Goal: Task Accomplishment & Management: Manage account settings

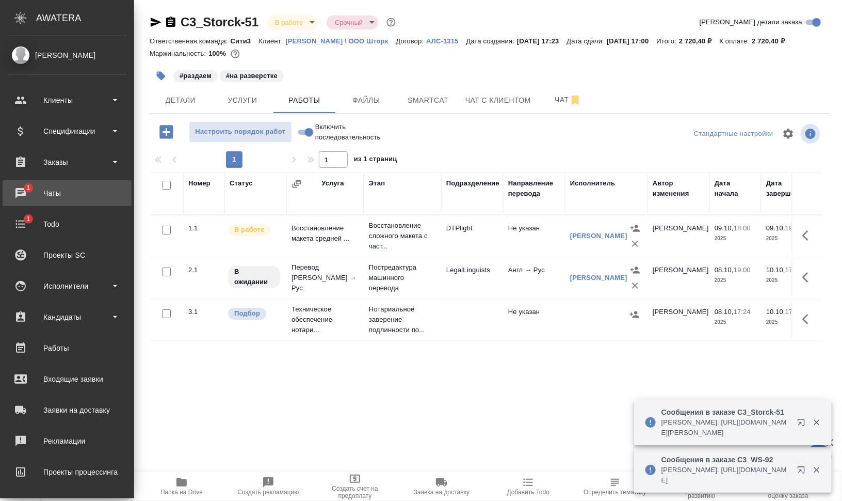
drag, startPoint x: 21, startPoint y: 190, endPoint x: 30, endPoint y: 190, distance: 9.3
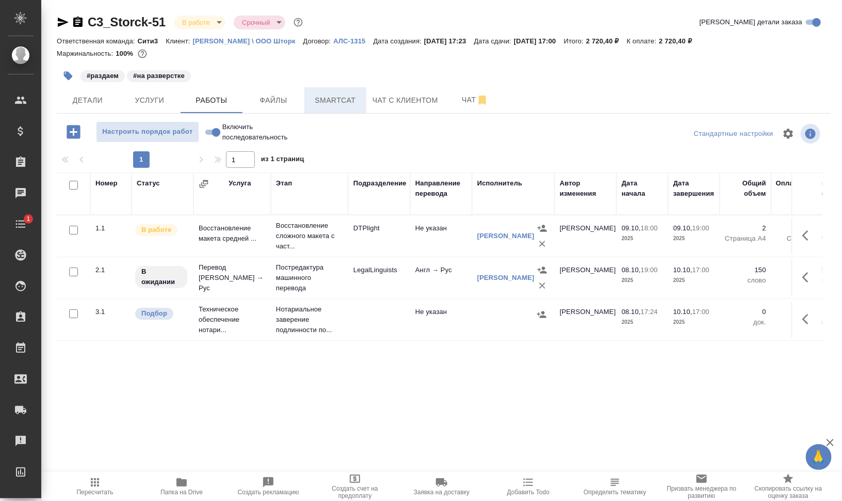
click at [353, 107] on button "Smartcat" at bounding box center [335, 100] width 62 height 26
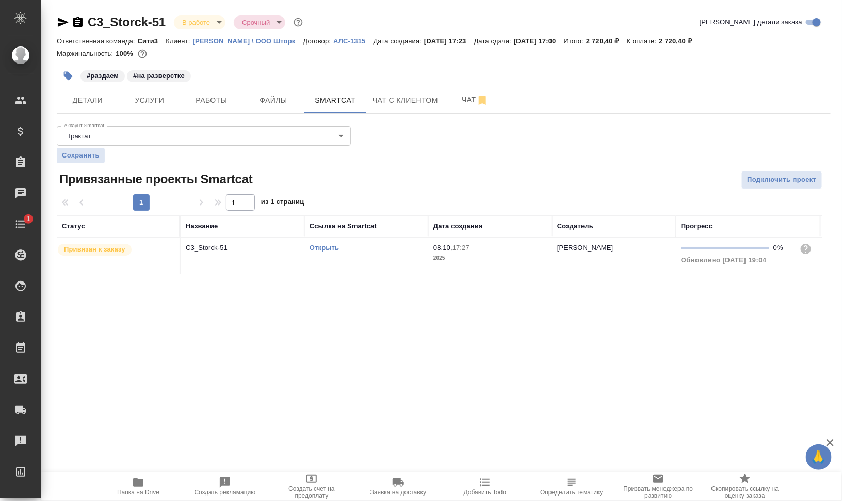
click at [334, 247] on link "Открыть" at bounding box center [324, 248] width 29 height 8
click at [335, 262] on td "Открыть" at bounding box center [366, 255] width 124 height 36
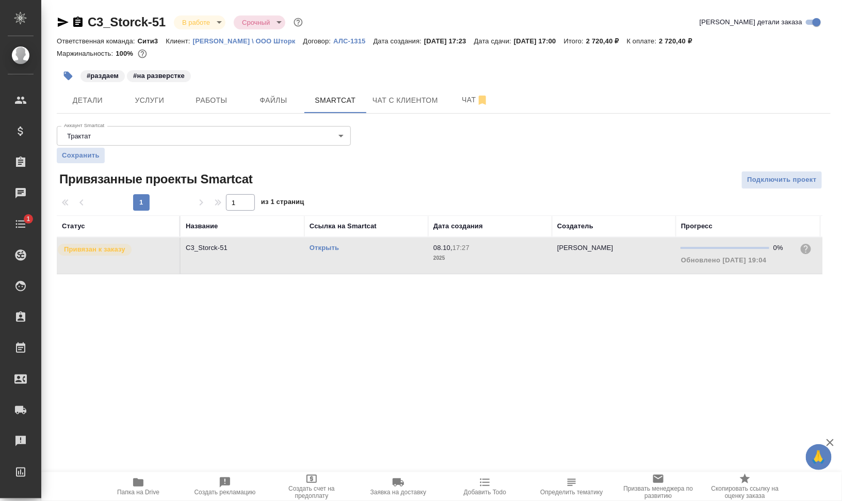
click at [335, 262] on td "Открыть" at bounding box center [366, 255] width 124 height 36
click at [72, 75] on icon "button" at bounding box center [68, 76] width 10 height 10
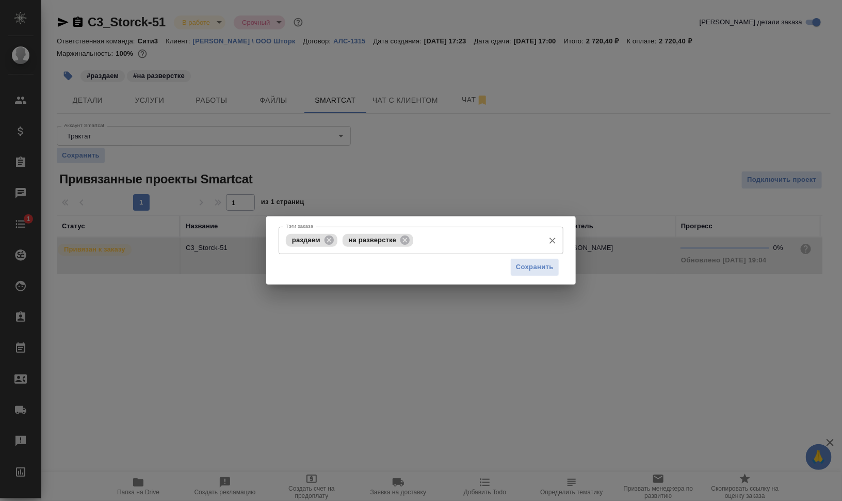
click at [323, 235] on div "раздаем" at bounding box center [312, 240] width 52 height 13
click at [327, 239] on icon at bounding box center [329, 239] width 9 height 9
click at [347, 240] on icon at bounding box center [348, 239] width 9 height 9
click at [359, 240] on input "Тэги заказа" at bounding box center [411, 240] width 256 height 18
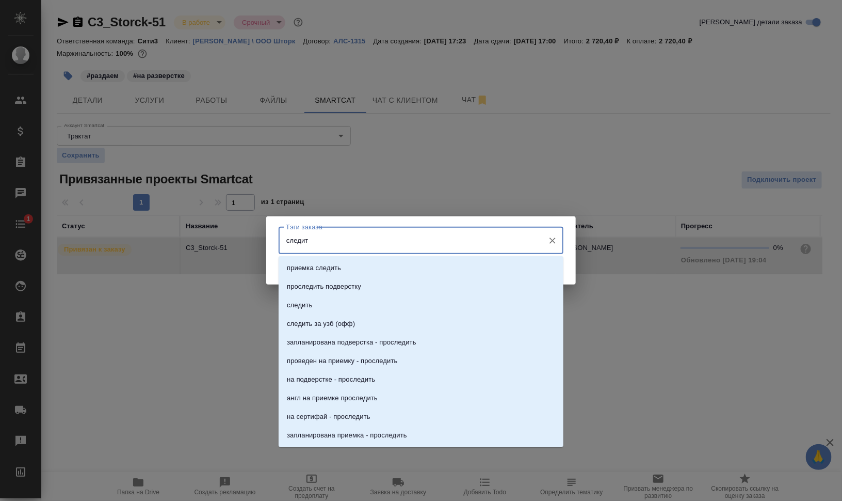
type input "следить"
click at [400, 313] on li "следить" at bounding box center [421, 305] width 285 height 19
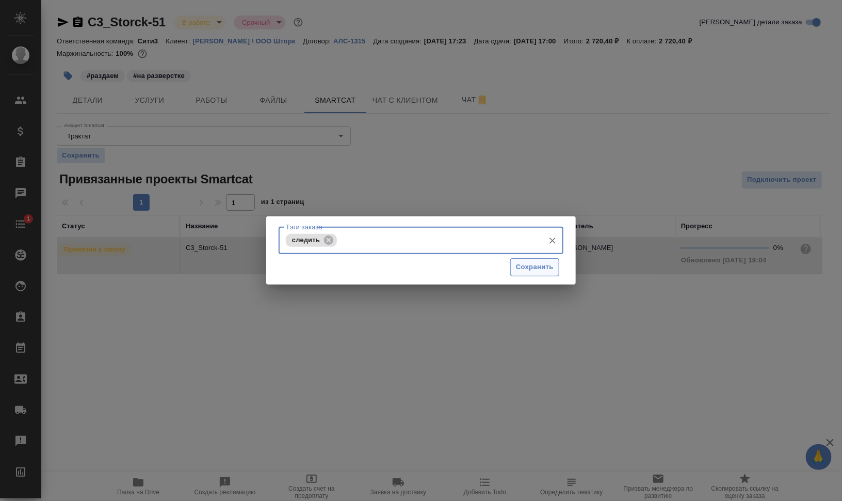
click at [528, 262] on span "Сохранить" at bounding box center [535, 267] width 38 height 12
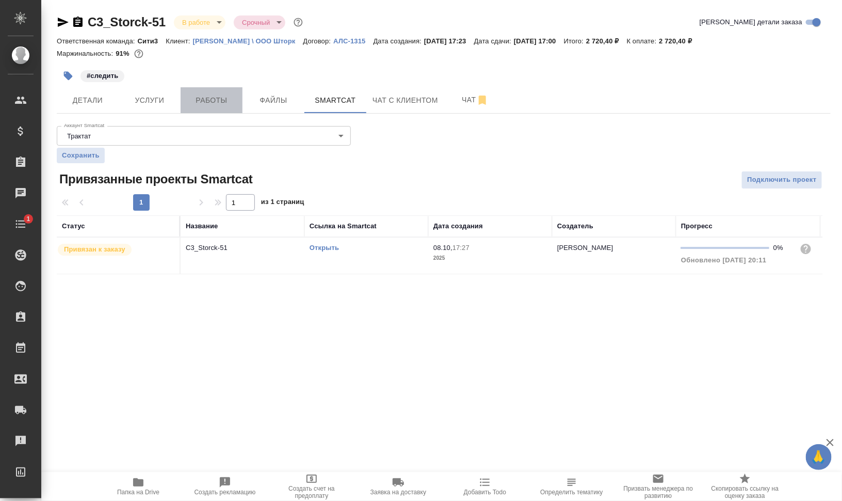
click at [240, 102] on button "Работы" at bounding box center [212, 100] width 62 height 26
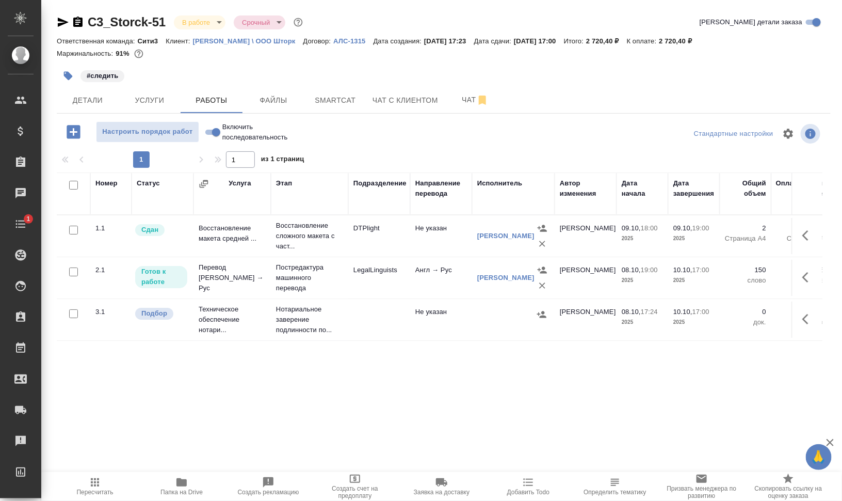
click at [806, 286] on button "button" at bounding box center [808, 277] width 25 height 25
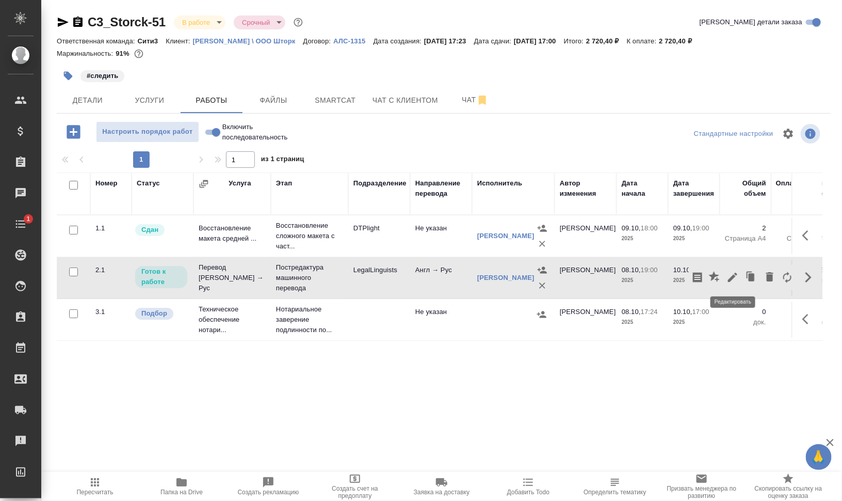
click at [732, 276] on icon "button" at bounding box center [732, 276] width 9 height 9
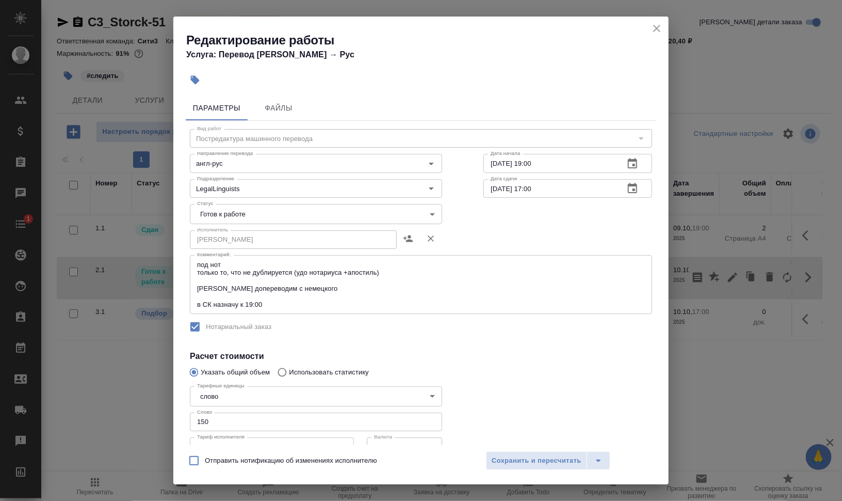
click at [251, 216] on body "🙏 .cls-1 fill:#fff; AWATERA Валеев Динар Клиенты Спецификации Заказы 0 Чаты 1 T…" at bounding box center [421, 250] width 842 height 501
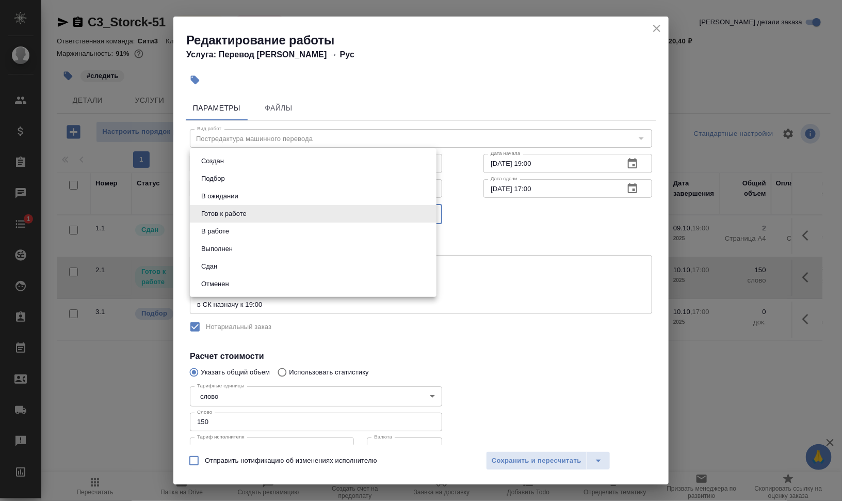
click at [251, 228] on li "В работе" at bounding box center [313, 231] width 247 height 18
type input "inProgress"
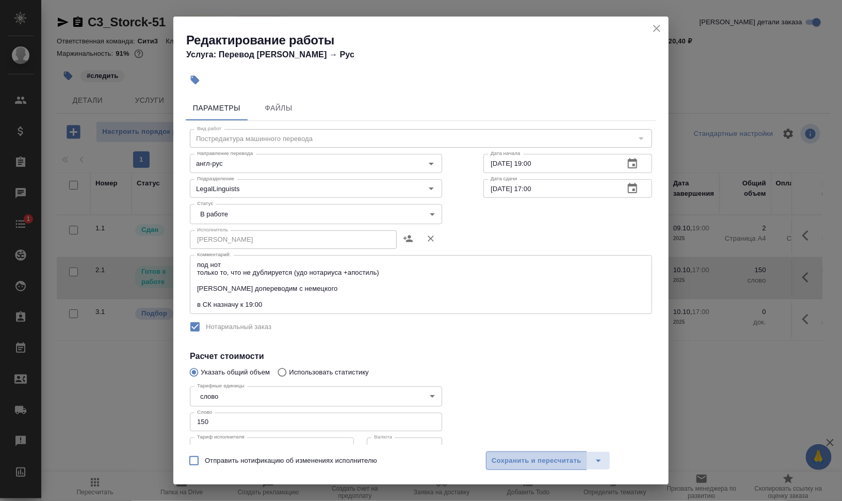
click at [563, 465] on span "Сохранить и пересчитать" at bounding box center [537, 461] width 90 height 12
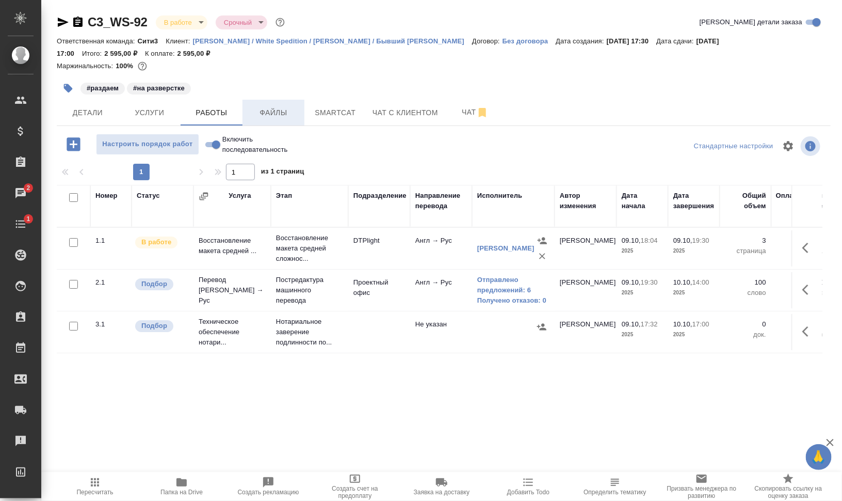
click at [261, 116] on span "Файлы" at bounding box center [274, 112] width 50 height 13
click at [222, 112] on span "Работы" at bounding box center [212, 112] width 50 height 13
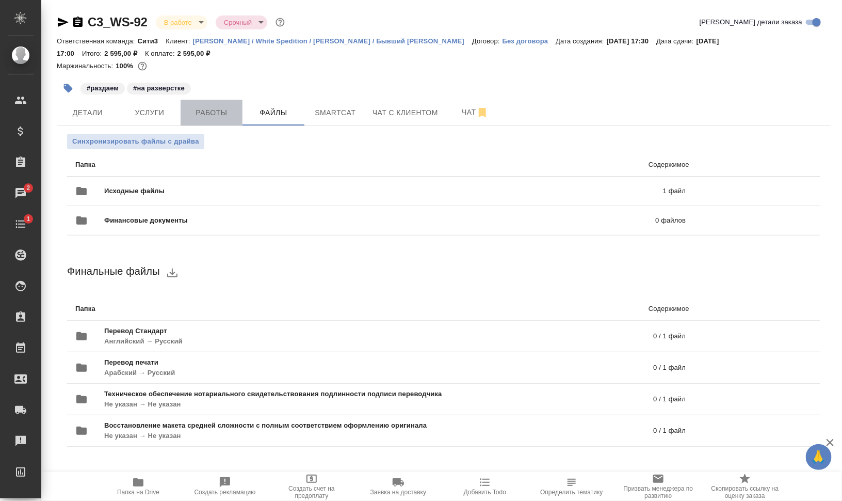
click at [222, 112] on span "Работы" at bounding box center [212, 112] width 50 height 13
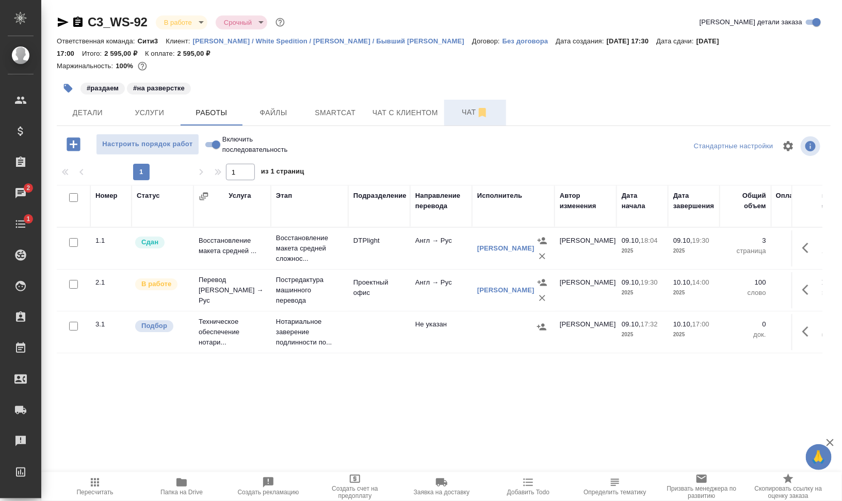
click at [459, 124] on button "Чат" at bounding box center [475, 113] width 62 height 26
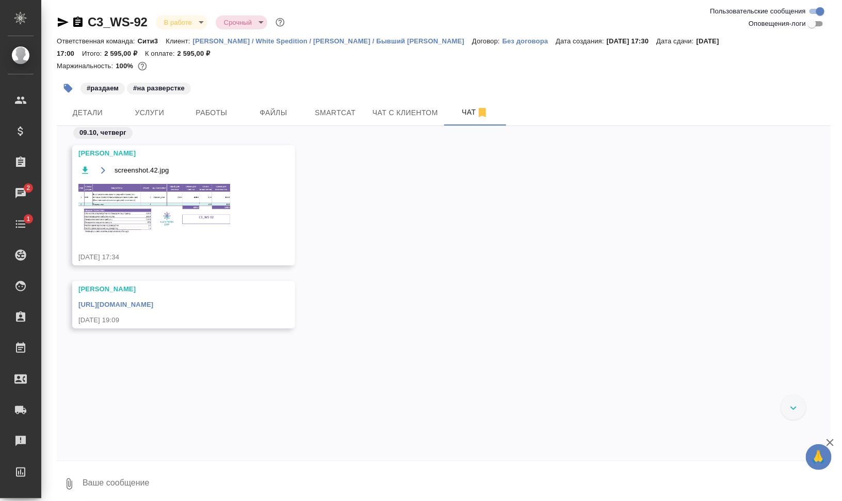
click at [221, 272] on div "Арсеньева Вера screenshot.42.jpg 09.10.25, 17:34 Арсеньева Вера https://drive.a…" at bounding box center [444, 235] width 774 height 218
click at [153, 308] on link "https://drive.awatera.com/apps/files/files/10665644?dir=/Shares/%D0%92%D0%B0%D0…" at bounding box center [115, 304] width 75 height 8
click at [233, 111] on span "Работы" at bounding box center [212, 112] width 50 height 13
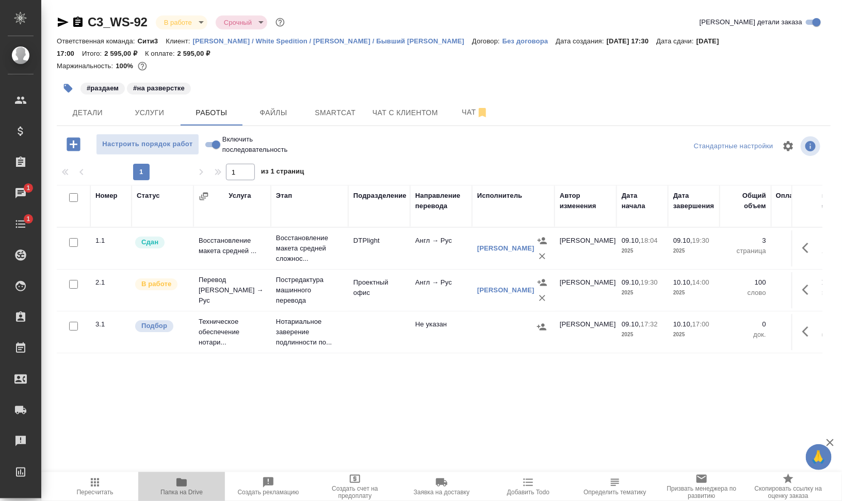
click at [191, 478] on span "Папка на Drive" at bounding box center [181, 486] width 74 height 20
click at [320, 105] on button "Smartcat" at bounding box center [335, 113] width 62 height 26
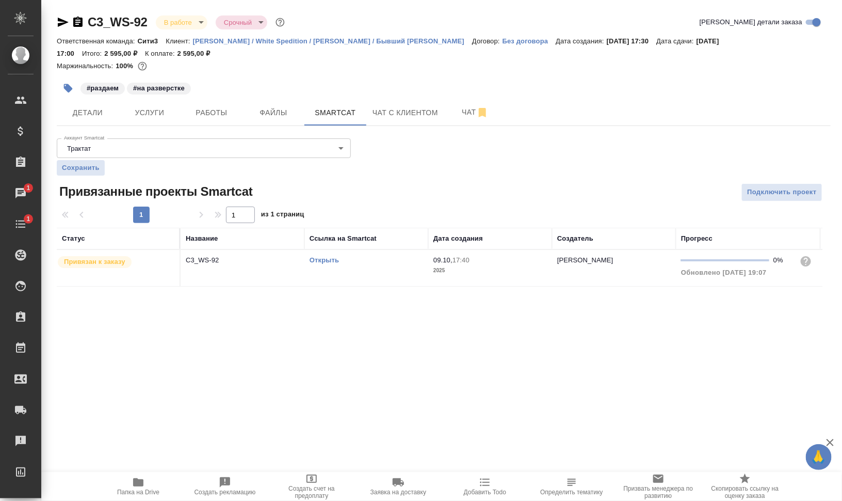
click at [324, 261] on link "Открыть" at bounding box center [324, 260] width 29 height 8
click at [339, 272] on td "Открыть" at bounding box center [366, 268] width 124 height 36
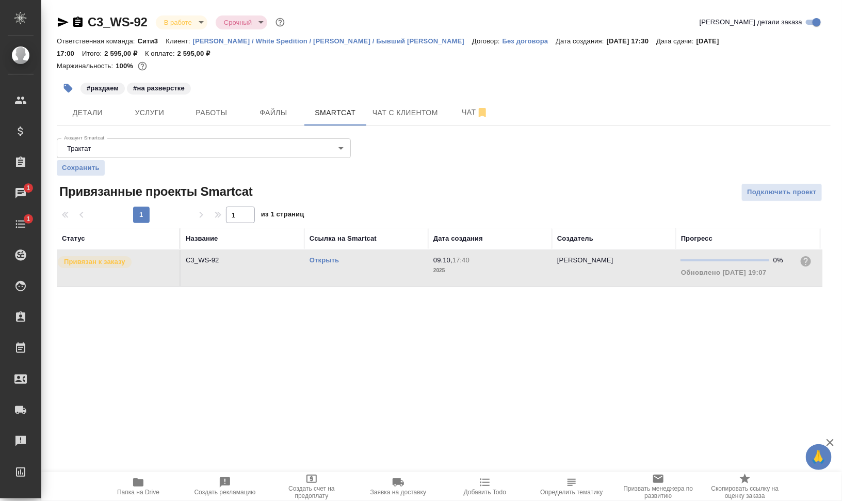
click at [339, 272] on td "Открыть" at bounding box center [366, 268] width 124 height 36
click at [208, 104] on button "Работы" at bounding box center [212, 113] width 62 height 26
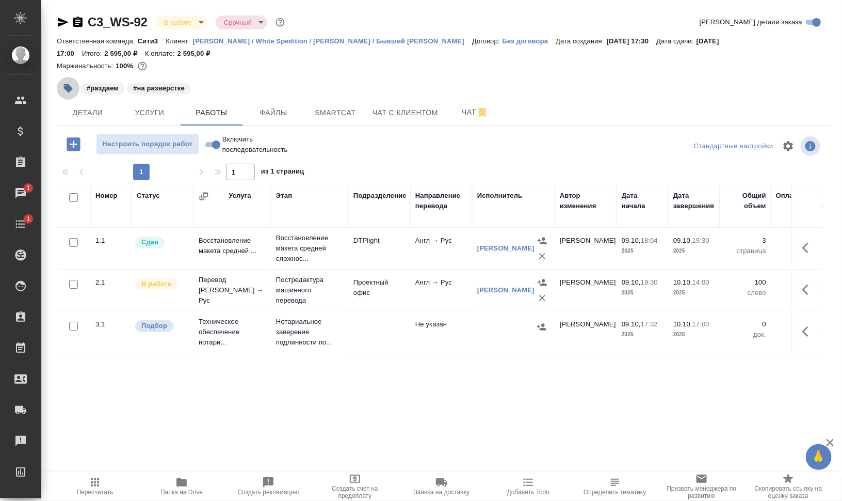
click at [66, 86] on icon "button" at bounding box center [68, 88] width 9 height 9
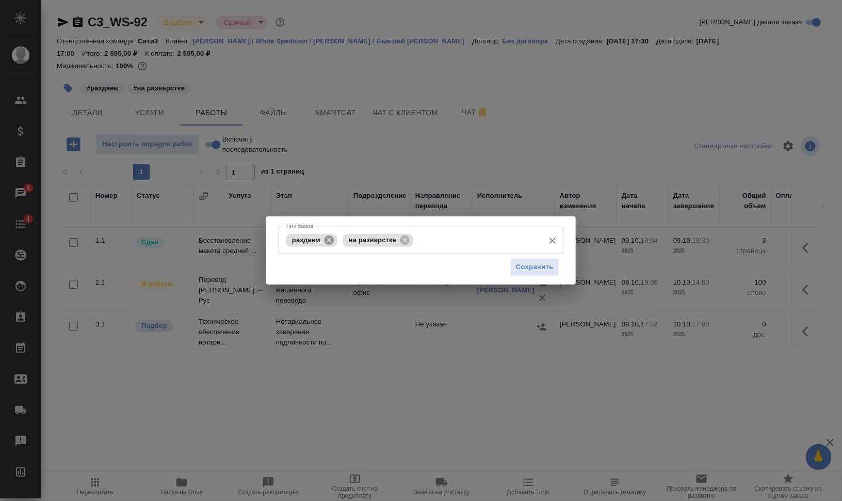
click at [328, 238] on icon at bounding box center [329, 239] width 9 height 9
click at [349, 240] on icon at bounding box center [348, 239] width 11 height 11
click at [350, 239] on input "Тэги заказа" at bounding box center [411, 240] width 256 height 18
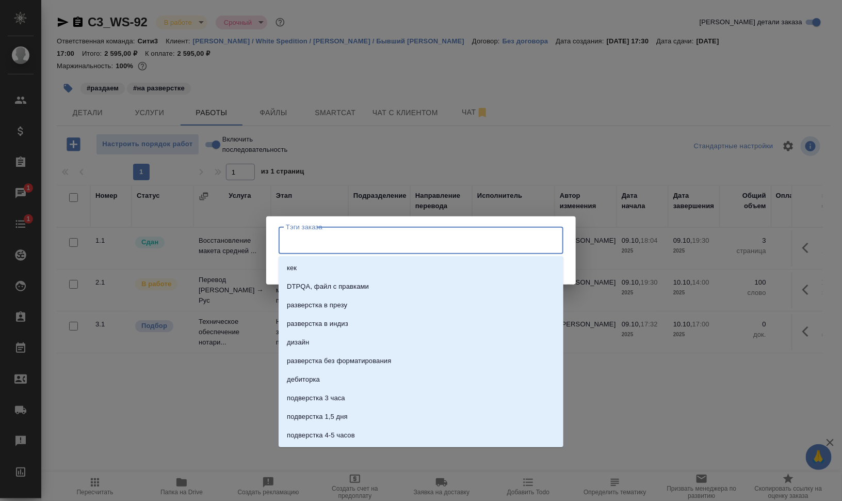
click at [358, 239] on input "Тэги заказа" at bounding box center [411, 240] width 256 height 18
type input "следить"
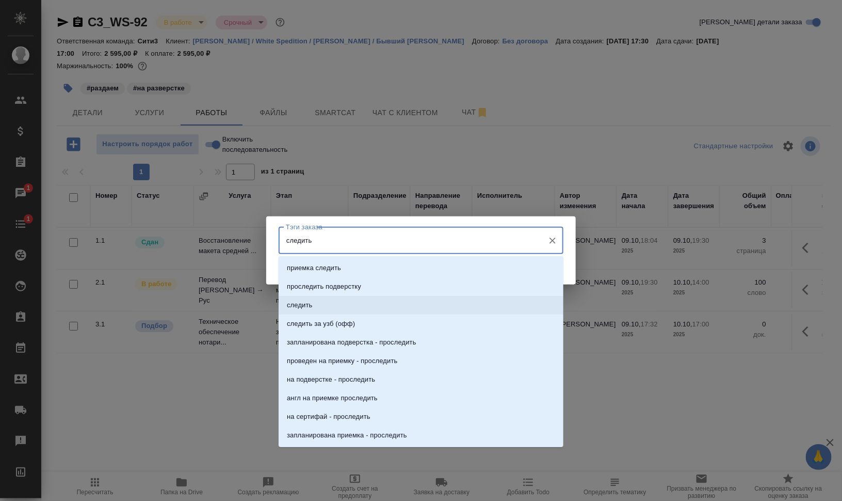
click at [346, 299] on li "следить" at bounding box center [421, 305] width 285 height 19
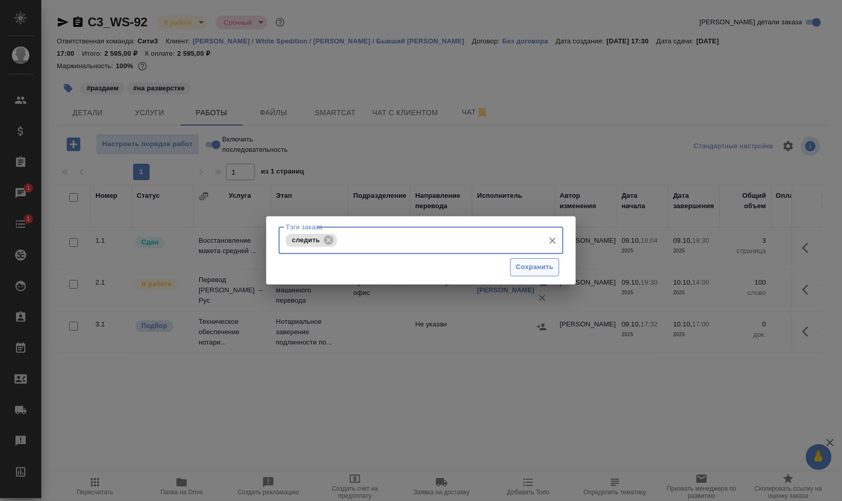
click at [532, 271] on span "Сохранить" at bounding box center [535, 267] width 38 height 12
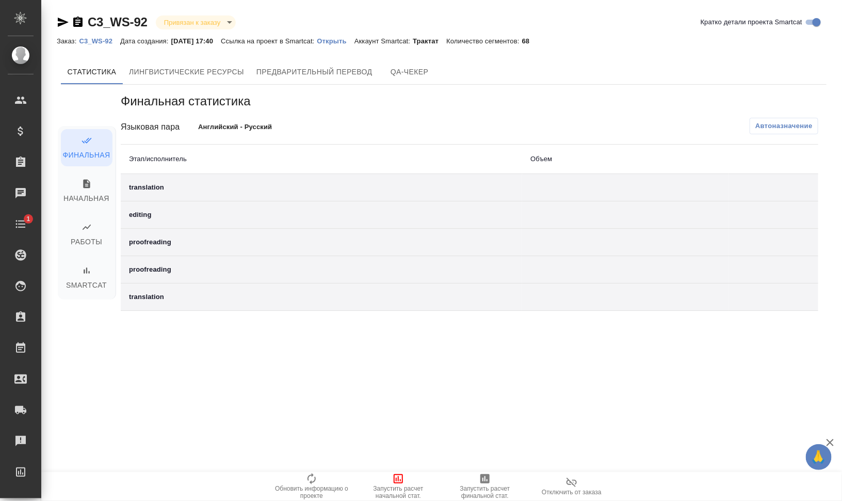
click at [404, 474] on icon "button" at bounding box center [398, 478] width 12 height 12
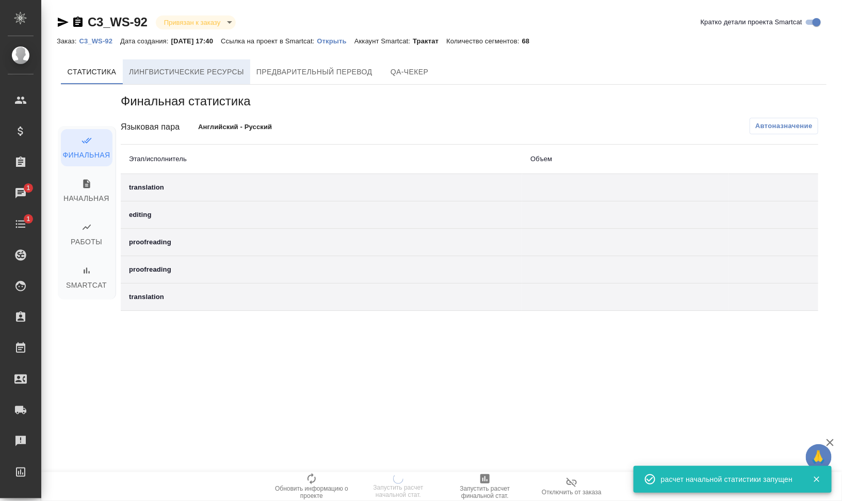
click at [213, 74] on span "Лингвистические ресурсы" at bounding box center [186, 72] width 115 height 13
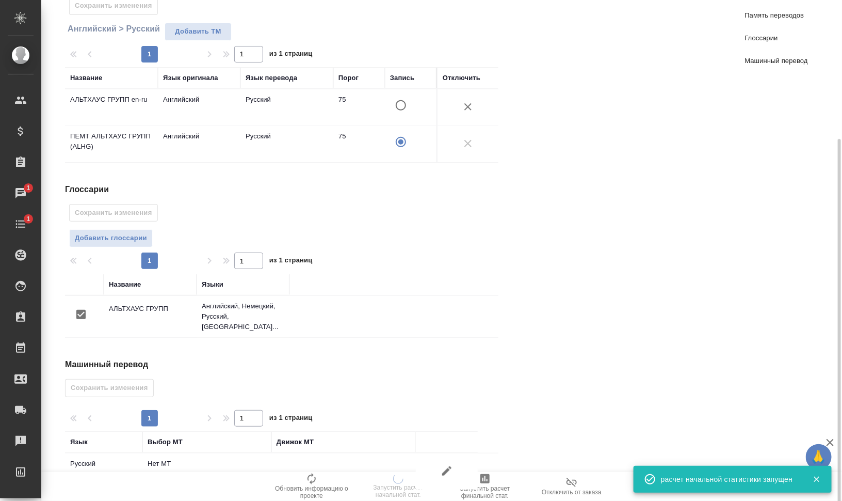
scroll to position [151, 0]
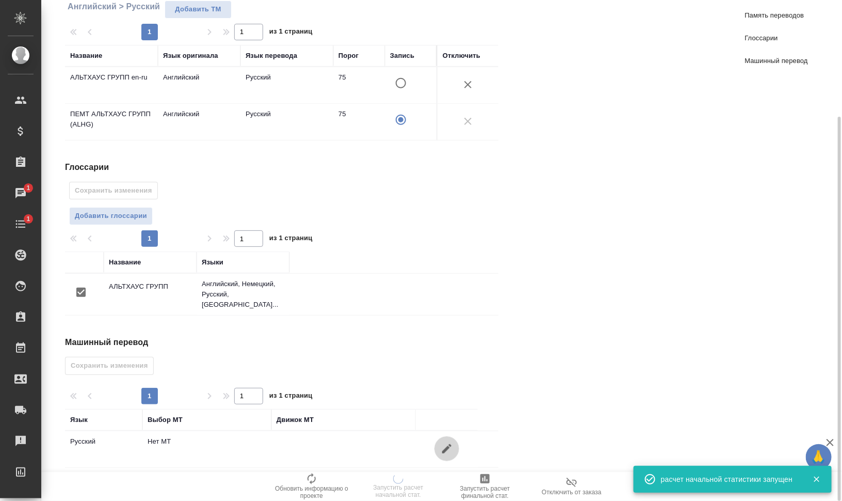
click at [449, 442] on icon "button" at bounding box center [447, 448] width 12 height 12
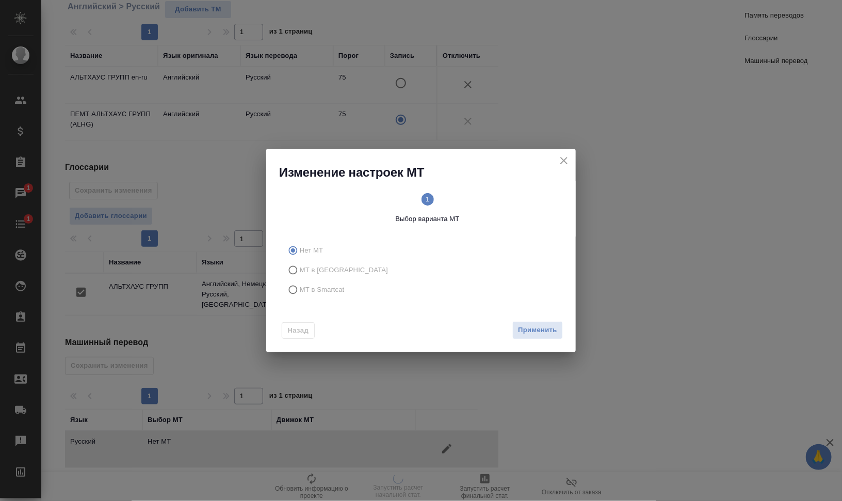
click at [318, 281] on label "МТ в Smartcat" at bounding box center [419, 290] width 272 height 20
click at [300, 281] on input "МТ в Smartcat" at bounding box center [291, 290] width 17 height 20
radio input "true"
click at [489, 197] on span "2 Выбор движка Smartcat" at bounding box center [496, 208] width 128 height 31
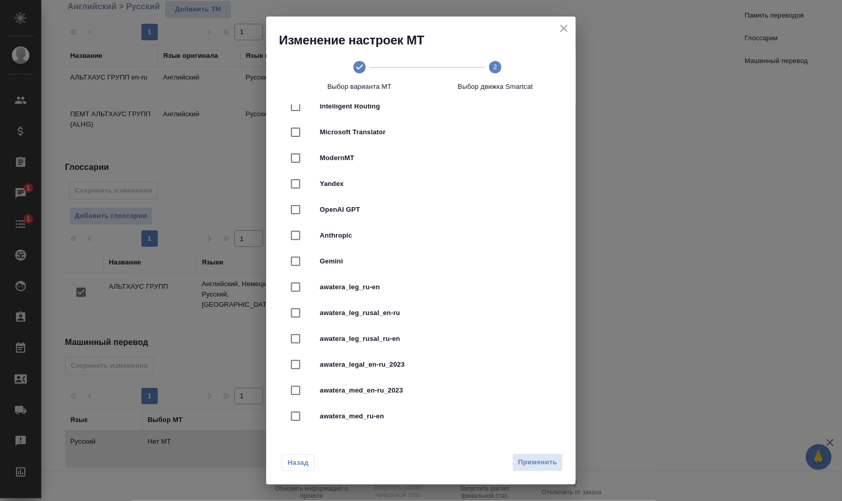
scroll to position [194, 0]
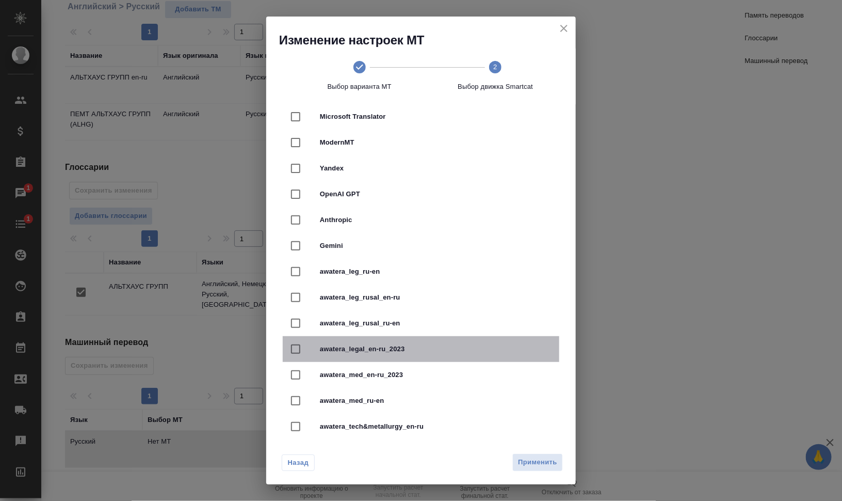
click at [456, 348] on span "awatera_legal_en-ru_2023" at bounding box center [435, 349] width 231 height 10
checkbox input "true"
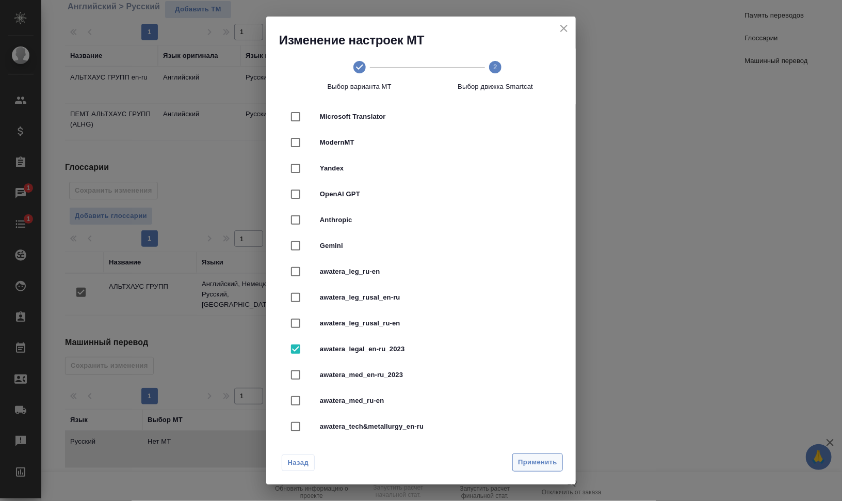
click at [541, 465] on span "Применить" at bounding box center [537, 462] width 39 height 12
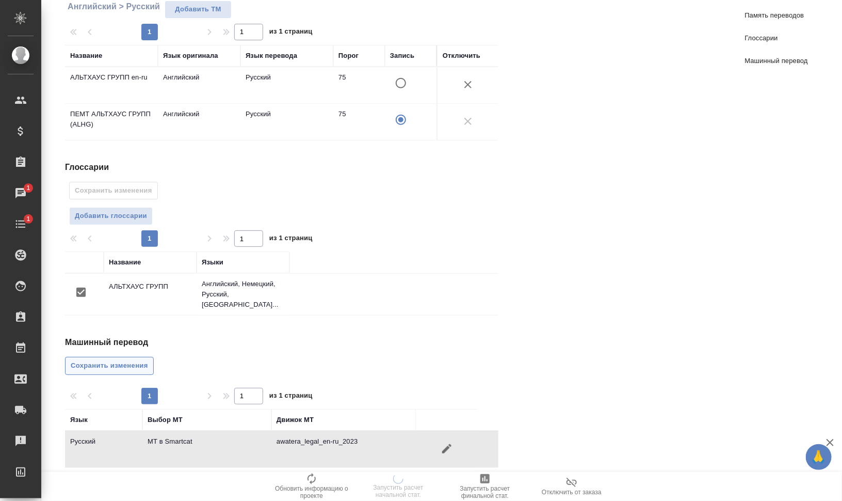
click at [79, 360] on span "Сохранить изменения" at bounding box center [109, 366] width 77 height 12
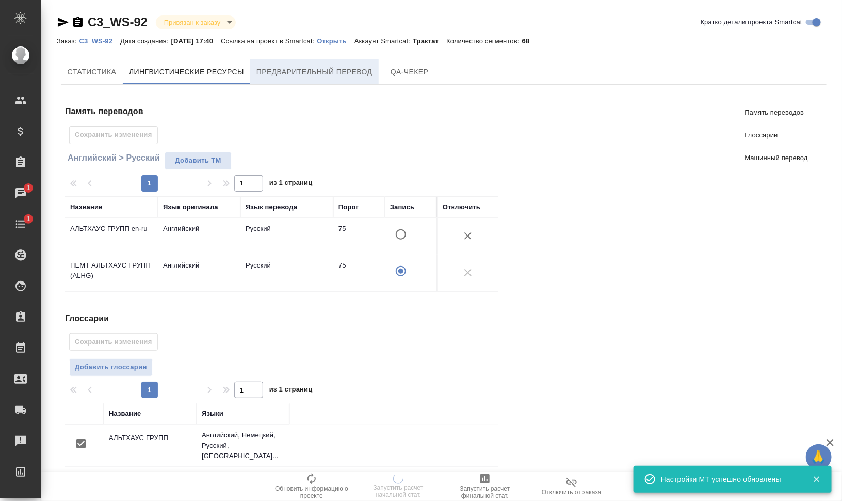
click at [334, 75] on span "Предварительный перевод" at bounding box center [314, 72] width 116 height 13
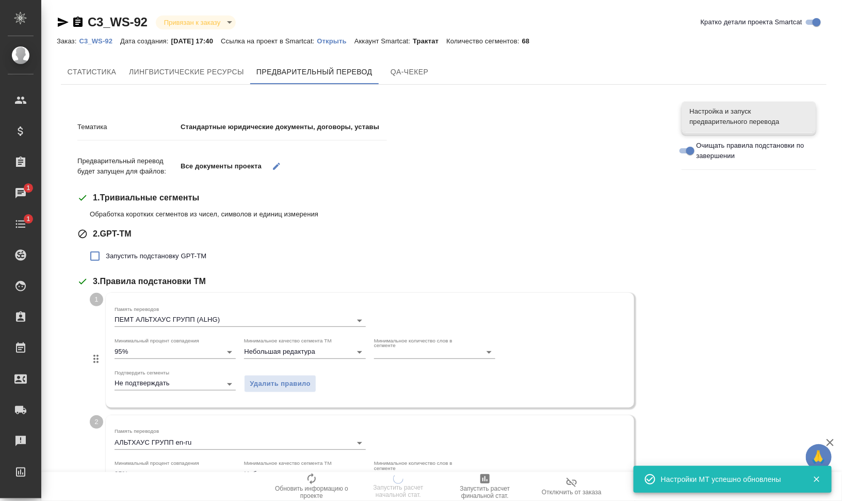
click at [170, 254] on span "Запустить подстановку GPT-TM" at bounding box center [156, 256] width 101 height 10
click at [106, 254] on input "Запустить подстановку GPT-TM" at bounding box center [95, 256] width 22 height 22
checkbox input "true"
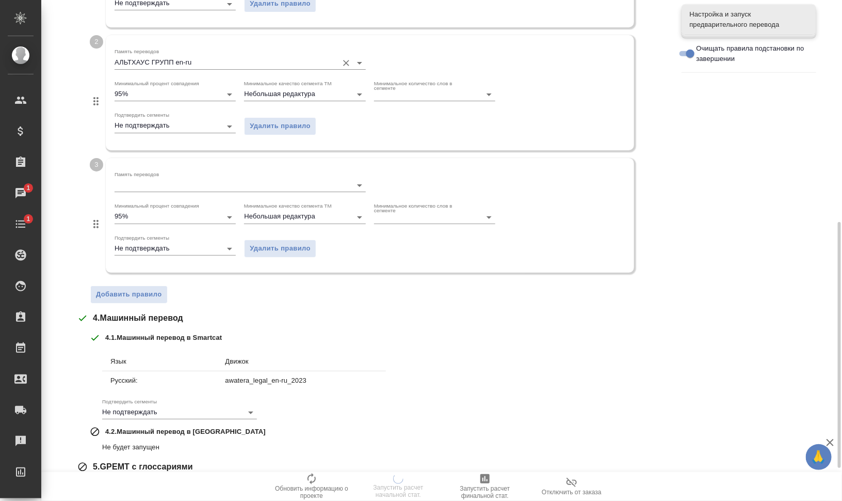
scroll to position [516, 0]
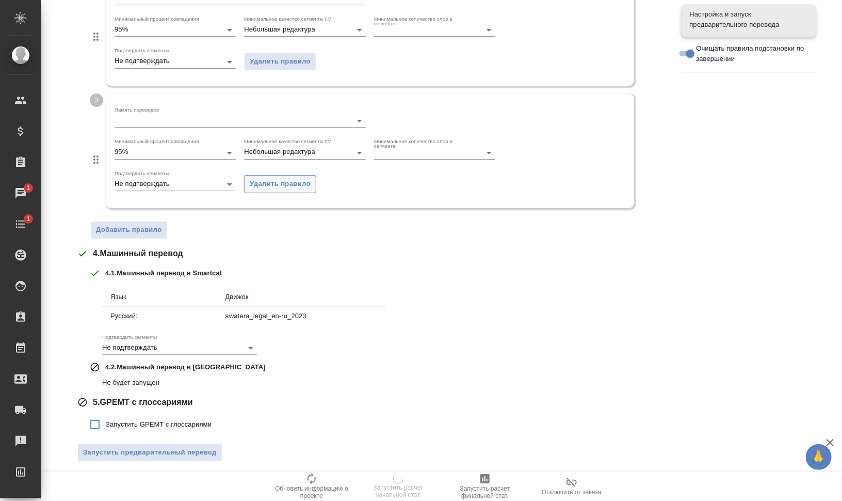
click at [289, 178] on span "Удалить правило" at bounding box center [280, 184] width 61 height 12
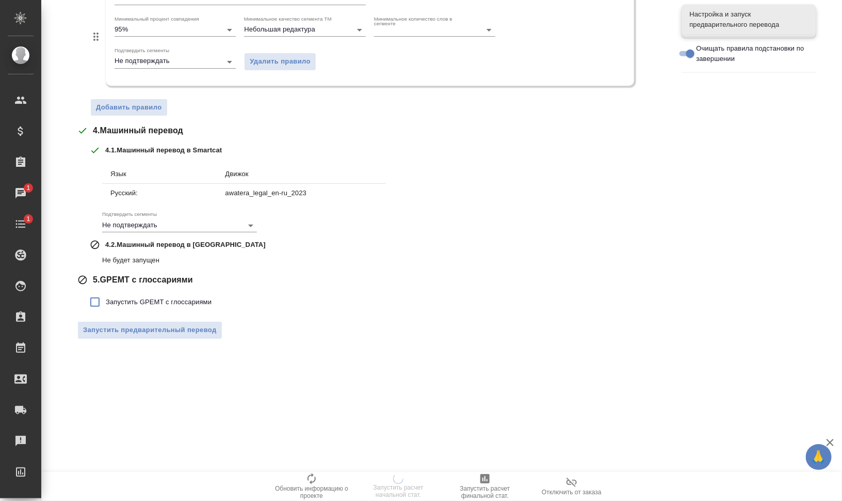
click at [127, 297] on span "Запустить GPEMT с глоссариями" at bounding box center [159, 302] width 106 height 10
click at [106, 295] on input "Запустить GPEMT с глоссариями" at bounding box center [95, 302] width 22 height 22
checkbox input "true"
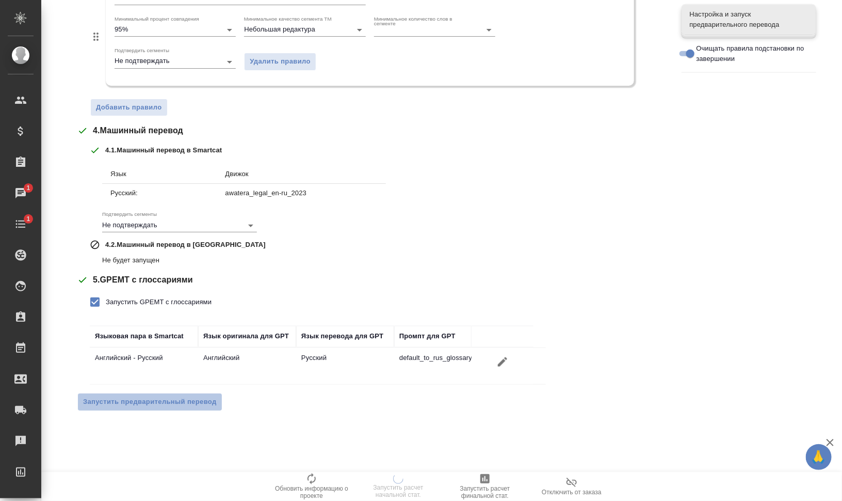
click at [185, 396] on span "Запустить предварительный перевод" at bounding box center [150, 402] width 134 height 12
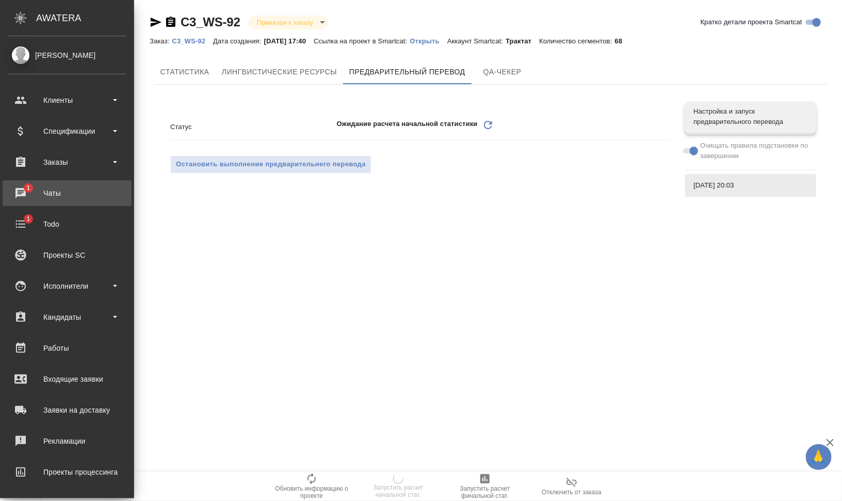
scroll to position [0, 0]
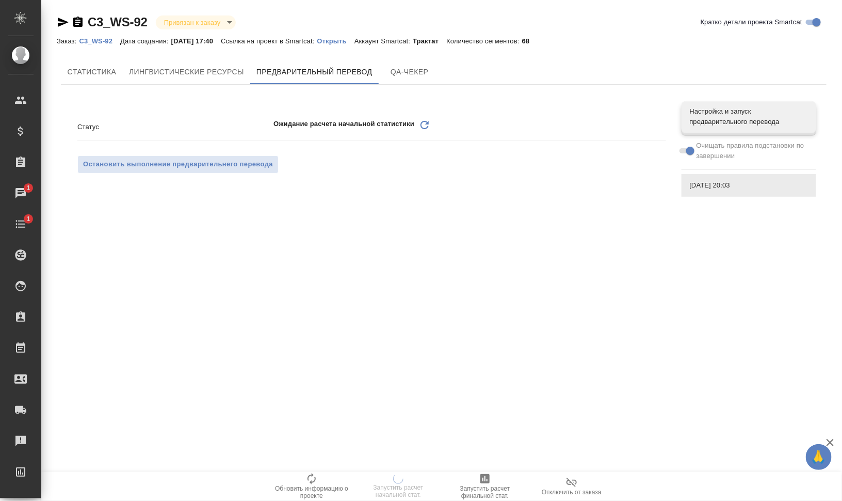
click at [421, 123] on icon at bounding box center [425, 125] width 8 height 8
click at [428, 124] on icon "Обновить" at bounding box center [425, 125] width 12 height 12
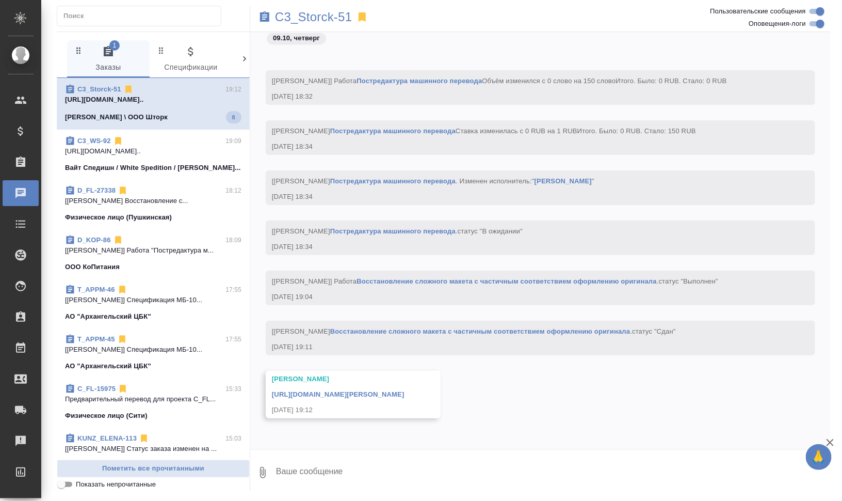
scroll to position [2583, 0]
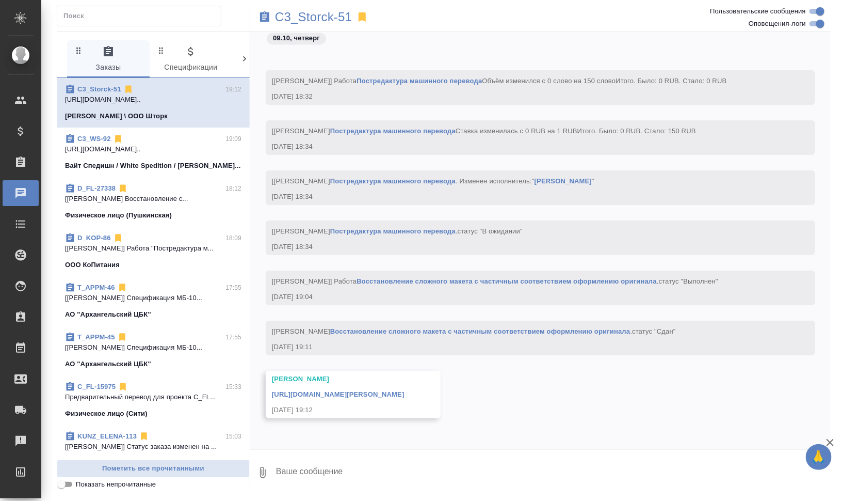
click at [405, 390] on link "[URL][DOMAIN_NAME][PERSON_NAME]" at bounding box center [338, 394] width 133 height 8
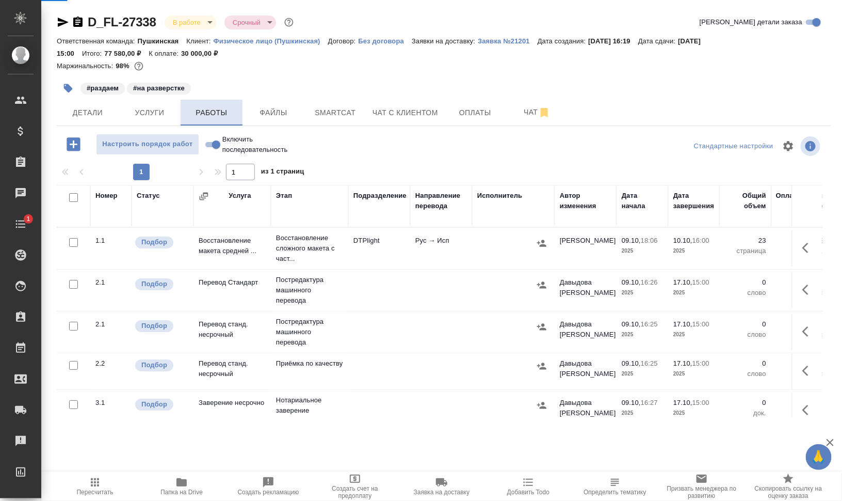
click at [207, 102] on button "Работы" at bounding box center [212, 113] width 62 height 26
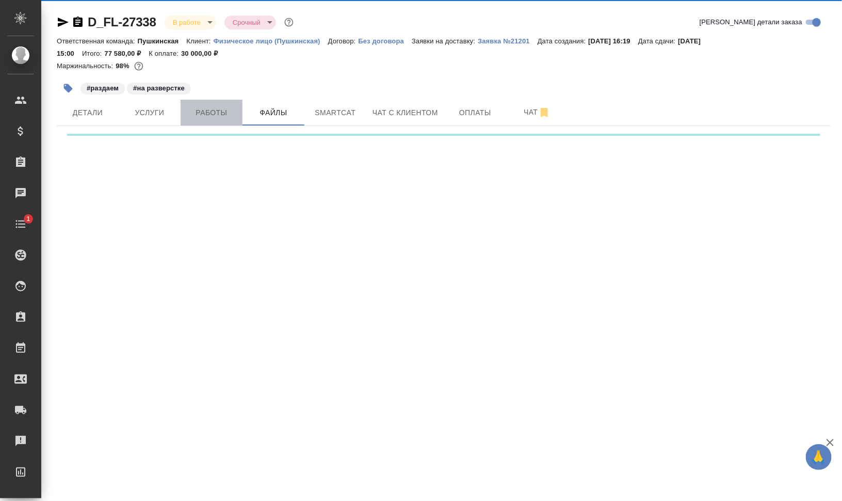
click at [219, 112] on span "Работы" at bounding box center [212, 112] width 50 height 13
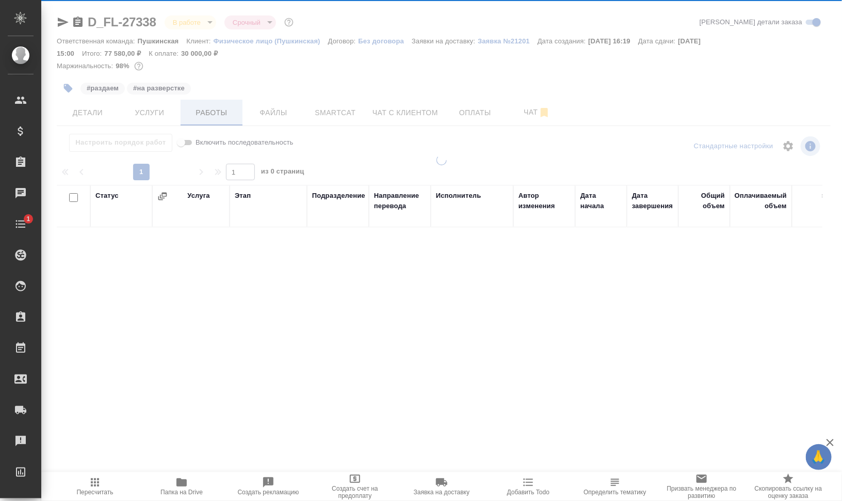
click at [219, 111] on div at bounding box center [441, 221] width 801 height 443
